Goal: Book appointment/travel/reservation

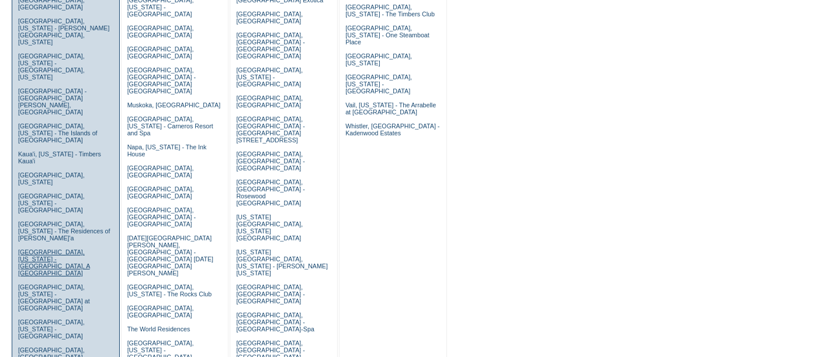
scroll to position [315, 0]
click at [60, 346] on link "[GEOGRAPHIC_DATA], [GEOGRAPHIC_DATA] - [GEOGRAPHIC_DATA]" at bounding box center [52, 356] width 68 height 21
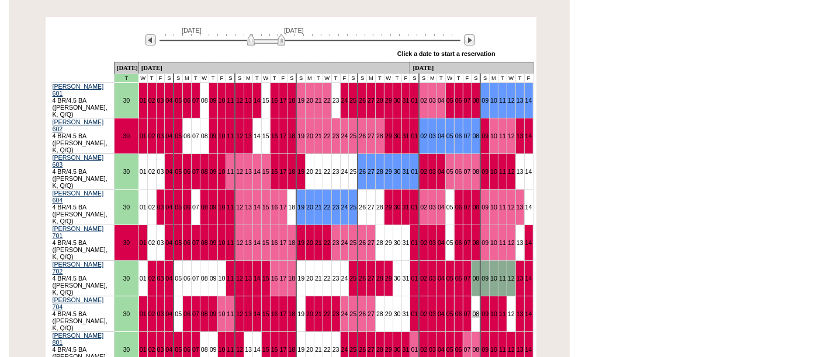
scroll to position [240, 0]
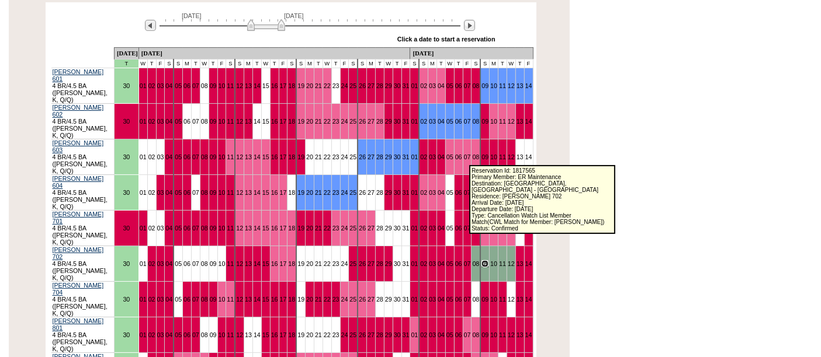
click at [481, 260] on link "09" at bounding box center [484, 263] width 7 height 7
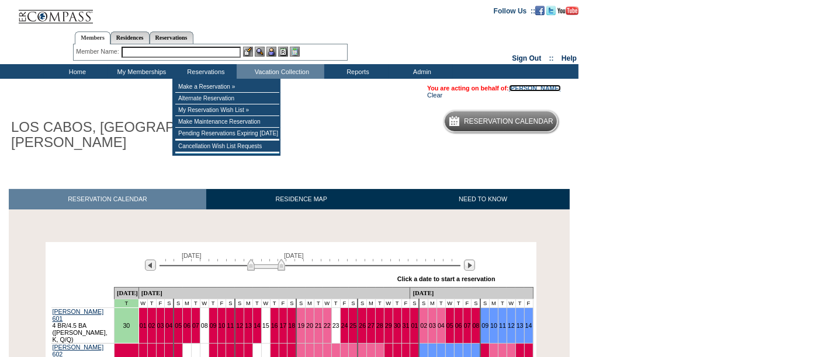
click at [517, 88] on link "[PERSON_NAME]" at bounding box center [535, 88] width 52 height 7
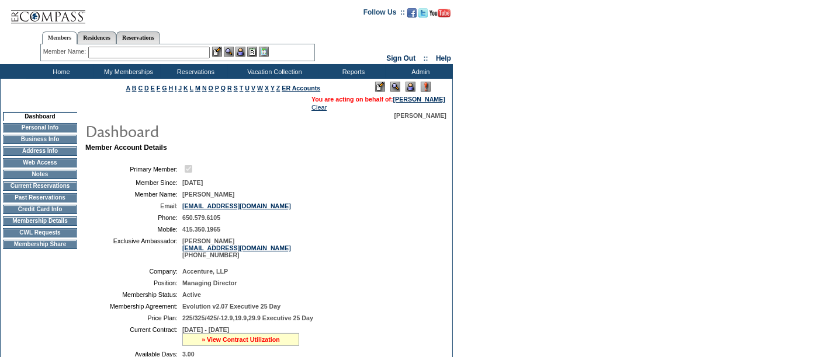
click at [242, 337] on link "» View Contract Utilization" at bounding box center [240, 339] width 78 height 7
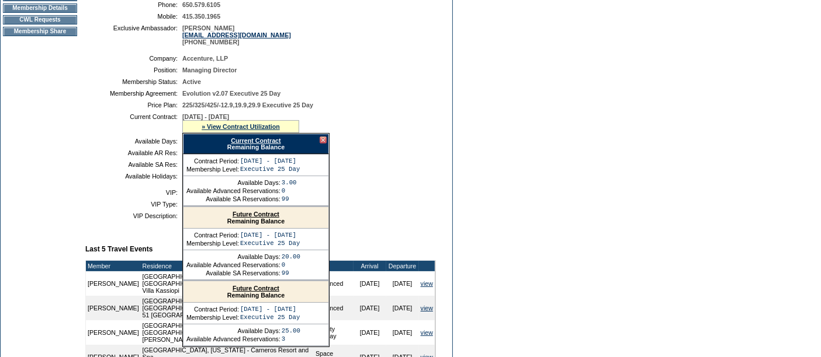
scroll to position [214, 0]
click at [255, 210] on link "Future Contract" at bounding box center [255, 213] width 47 height 7
click at [62, 131] on td "Dashboard Personal Info Business Info Address Info Web Access Notes Current Res…" at bounding box center [40, 252] width 79 height 709
